Goal: Task Accomplishment & Management: Manage account settings

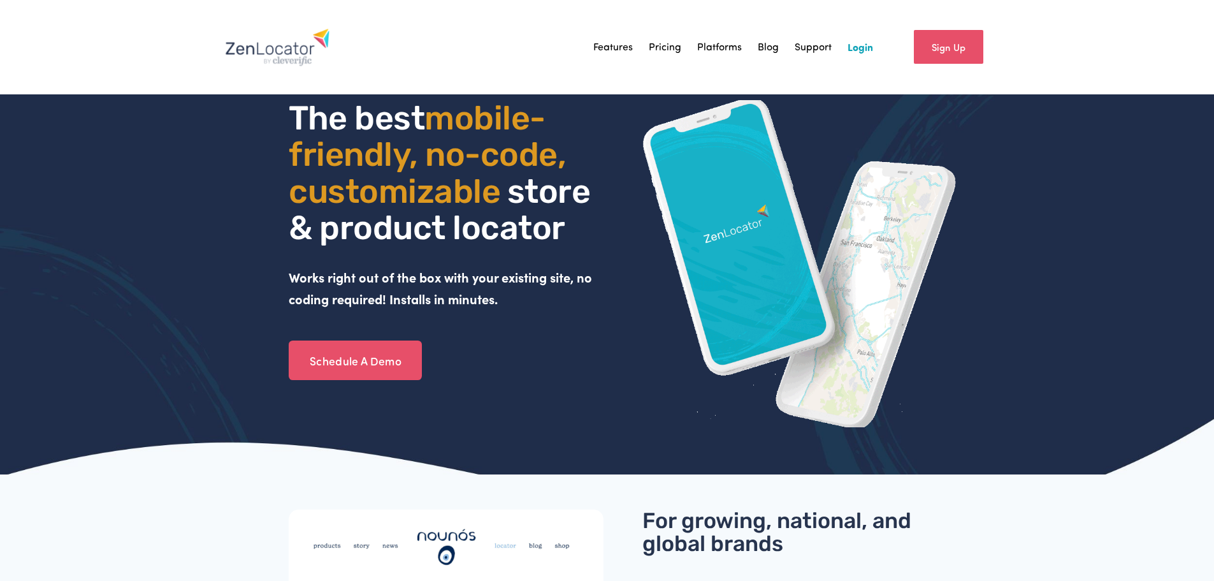
click at [850, 51] on link "Login" at bounding box center [860, 47] width 25 height 19
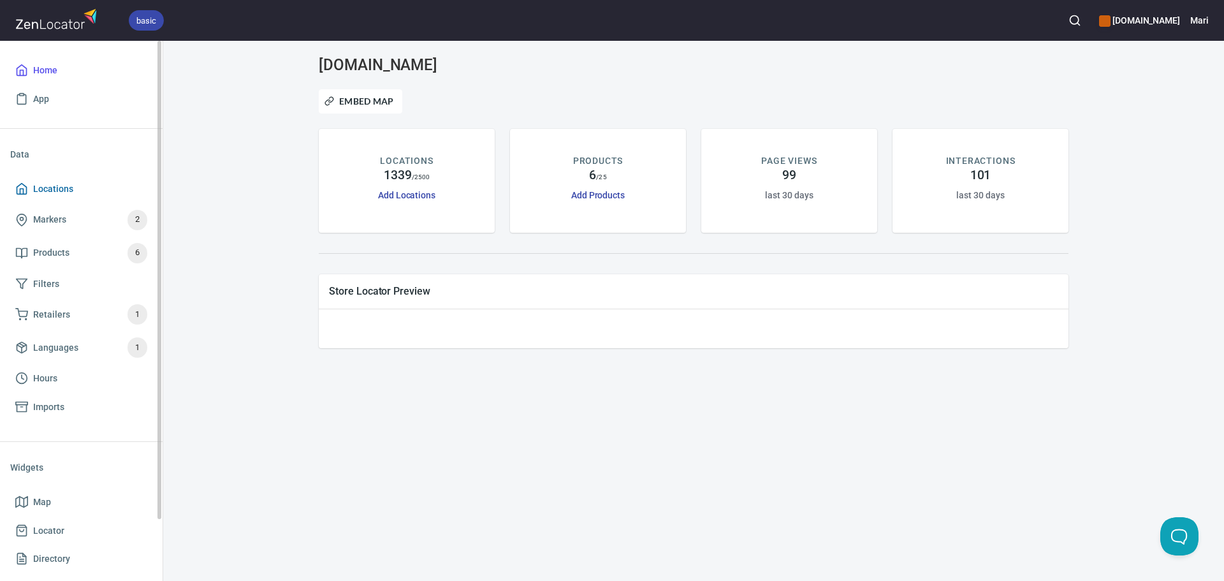
click at [50, 192] on span "Locations" at bounding box center [53, 189] width 40 height 16
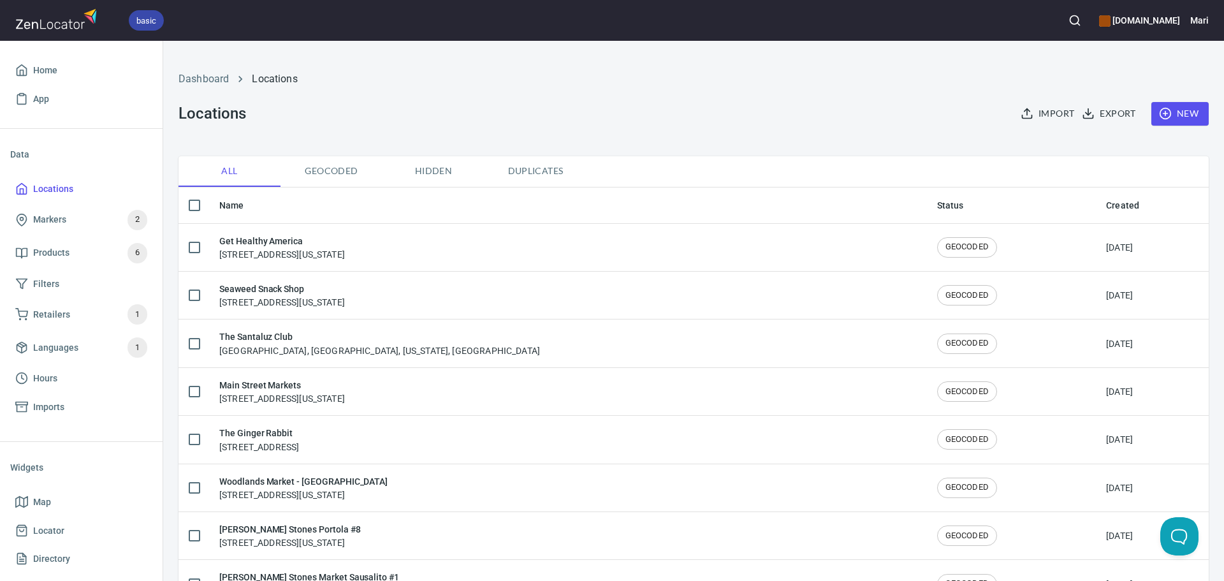
checkbox input "false"
click at [1083, 17] on button "button" at bounding box center [1075, 20] width 28 height 28
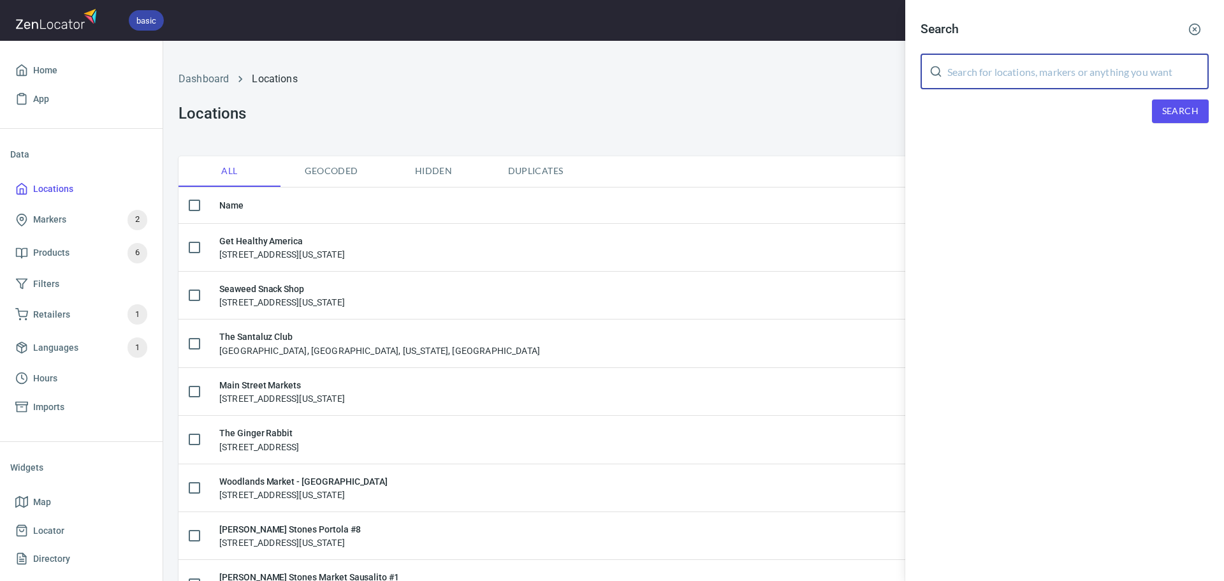
click at [987, 75] on input "text" at bounding box center [1077, 72] width 261 height 36
type input "frog's"
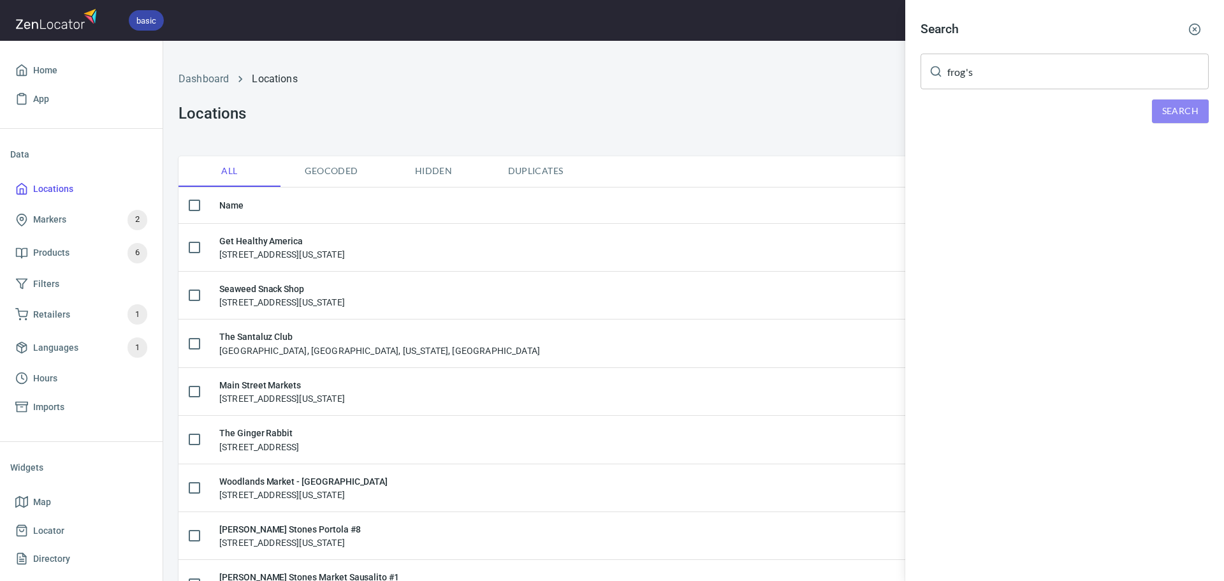
click at [1199, 118] on button "Search" at bounding box center [1180, 111] width 57 height 24
